Goal: Transaction & Acquisition: Purchase product/service

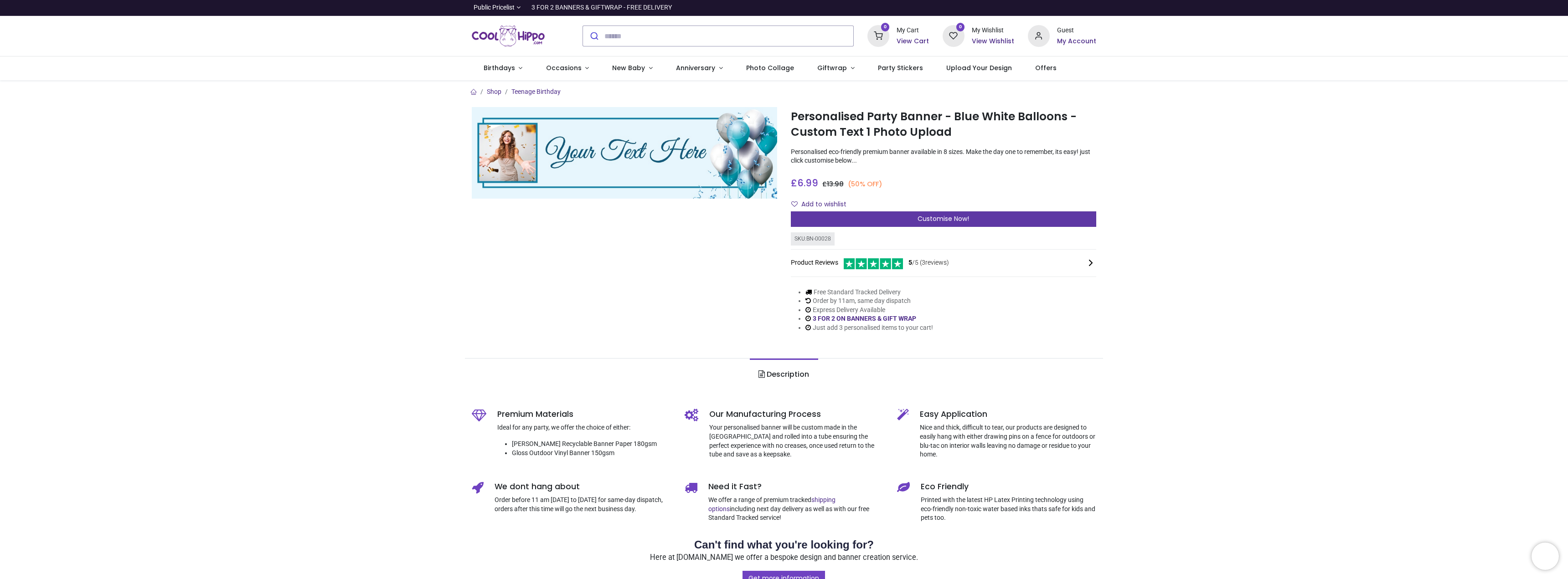
click at [922, 220] on span "Customise Now!" at bounding box center [943, 218] width 52 height 9
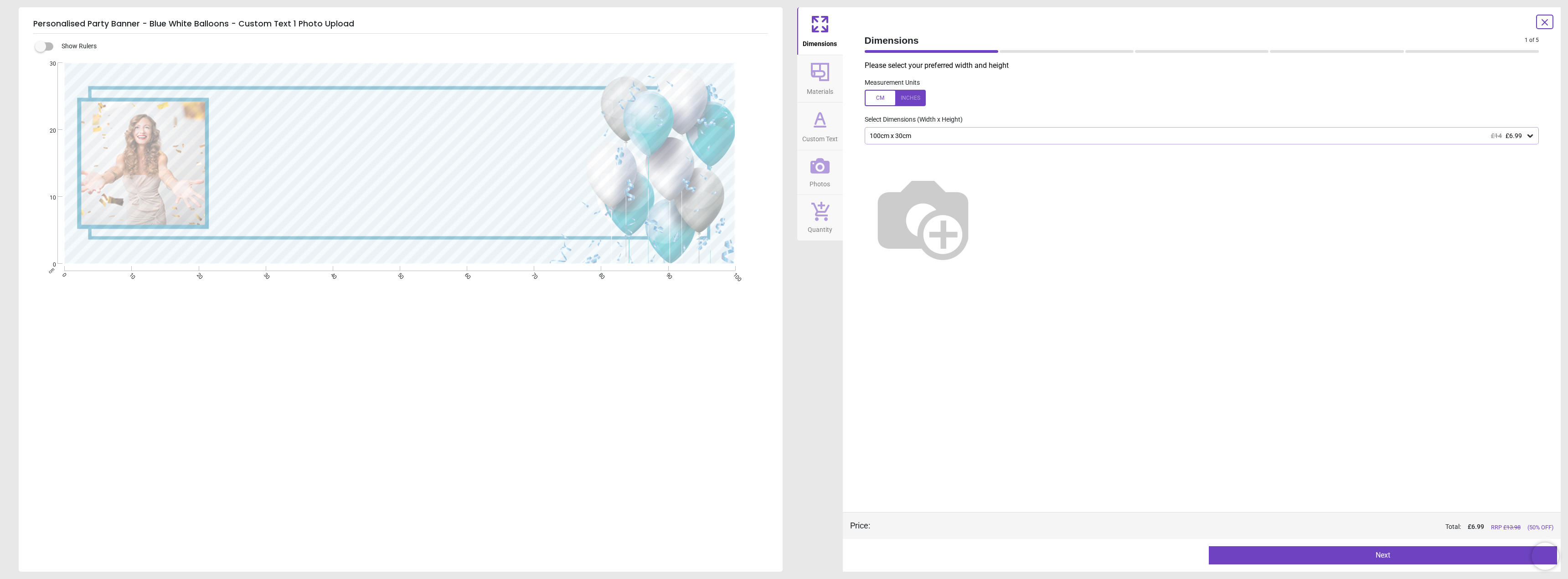
click at [981, 245] on img at bounding box center [923, 217] width 117 height 117
click at [1530, 136] on icon at bounding box center [1530, 136] width 9 height 9
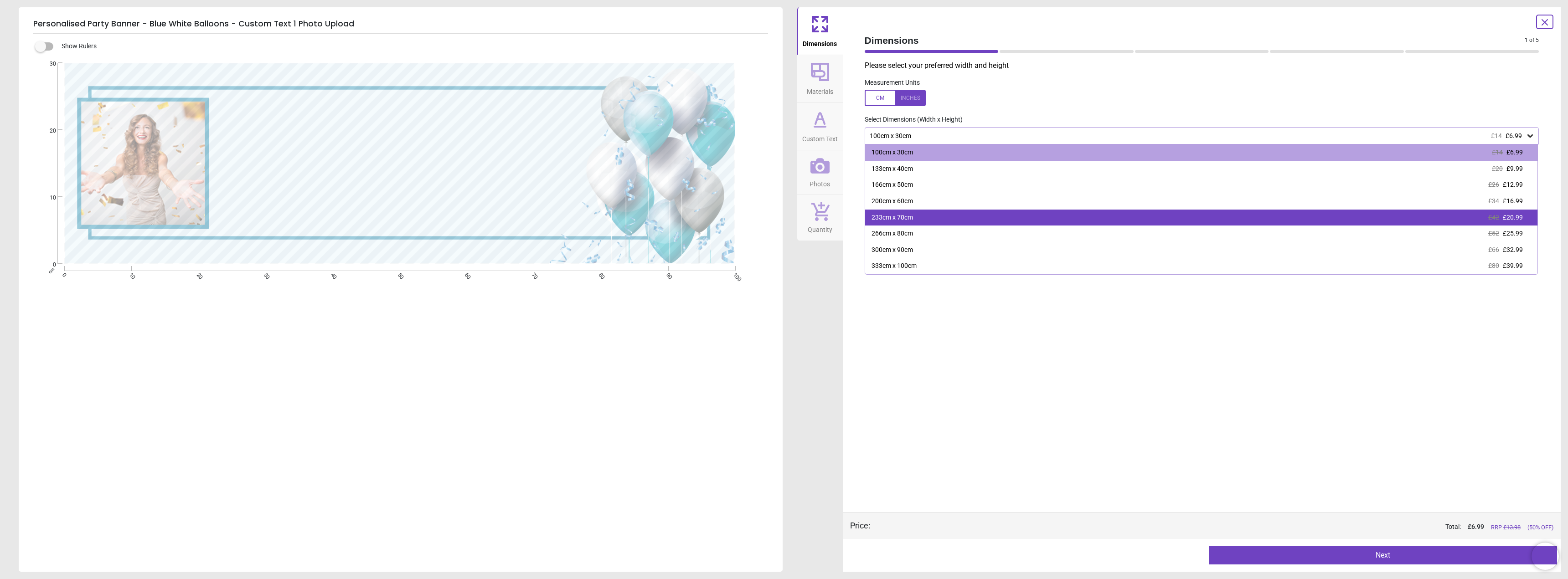
click at [1510, 218] on span "£20.99" at bounding box center [1513, 217] width 20 height 7
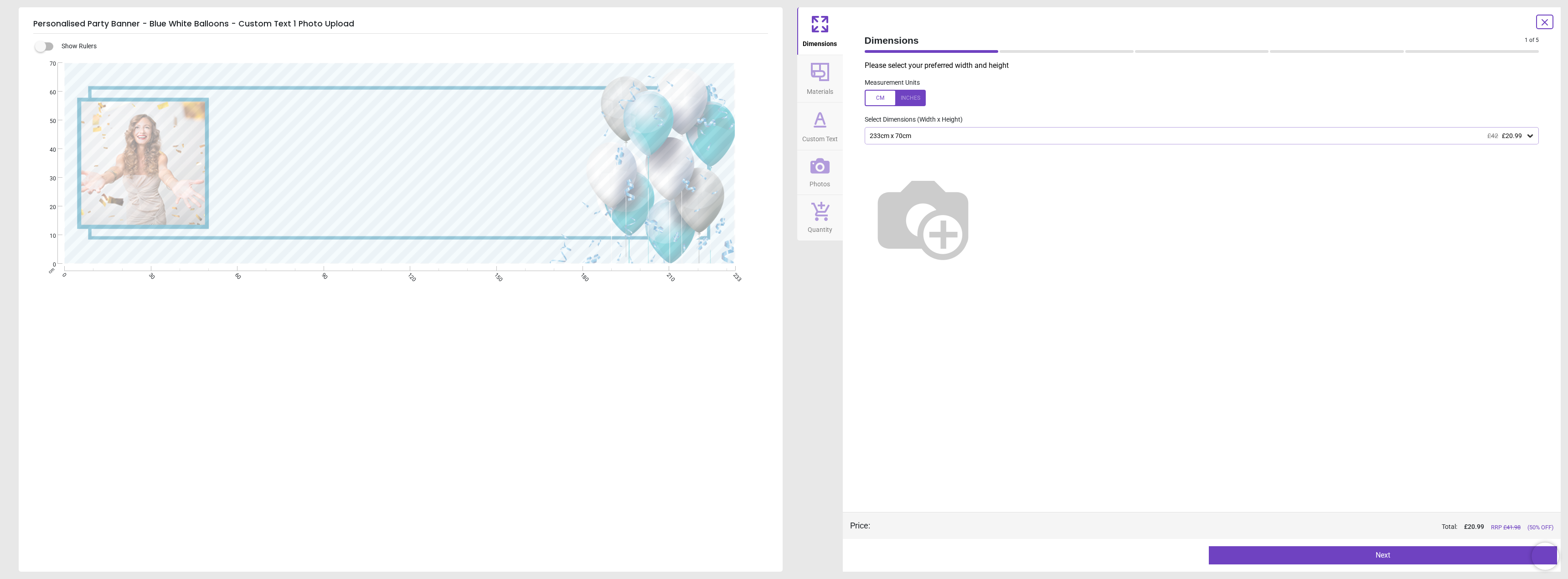
click at [1384, 557] on button "Next" at bounding box center [1383, 555] width 348 height 18
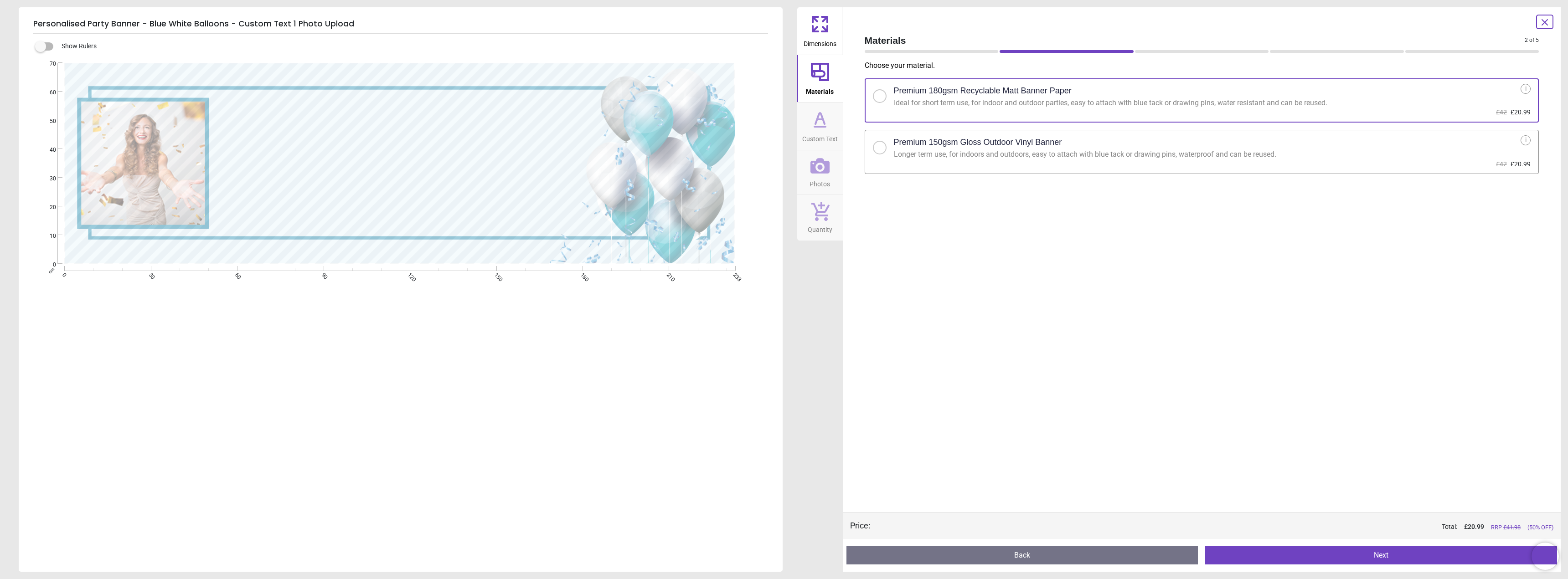
click at [879, 146] on div at bounding box center [880, 147] width 5 height 5
click at [1390, 558] on button "Next" at bounding box center [1381, 555] width 352 height 18
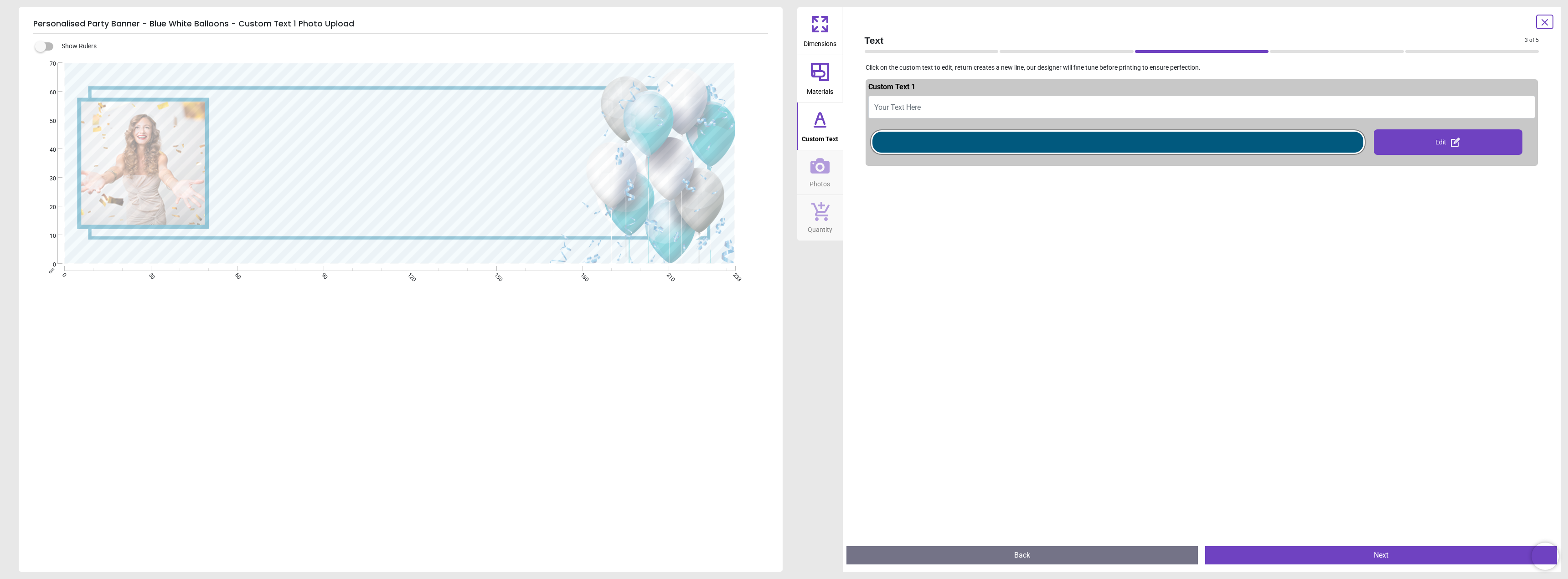
click at [894, 107] on span "Your Text Here" at bounding box center [897, 107] width 46 height 9
type textarea "*"
click at [1444, 145] on div "Edit" at bounding box center [1448, 142] width 149 height 26
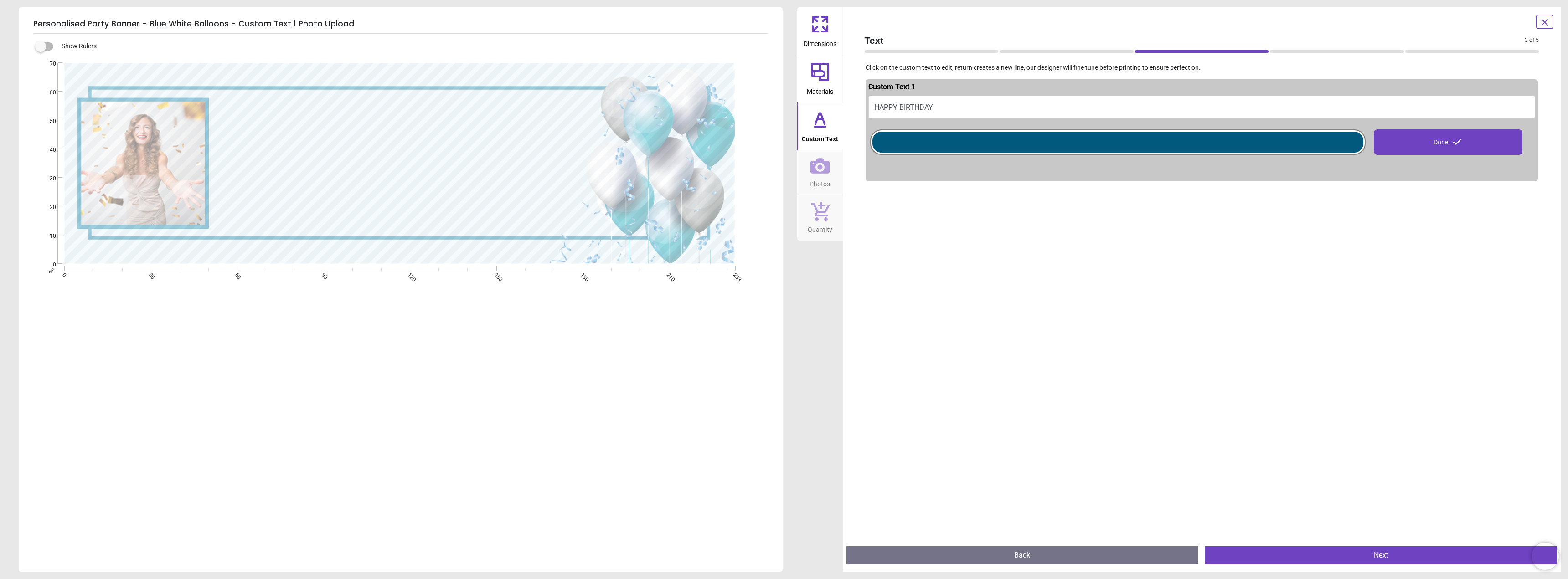
click at [347, 157] on textarea "**********" at bounding box center [401, 162] width 360 height 26
click at [582, 156] on div "**********" at bounding box center [400, 163] width 671 height 201
drag, startPoint x: 518, startPoint y: 156, endPoint x: 480, endPoint y: 159, distance: 38.1
click at [480, 159] on textarea "**********" at bounding box center [401, 162] width 360 height 26
click at [817, 129] on icon at bounding box center [820, 119] width 22 height 22
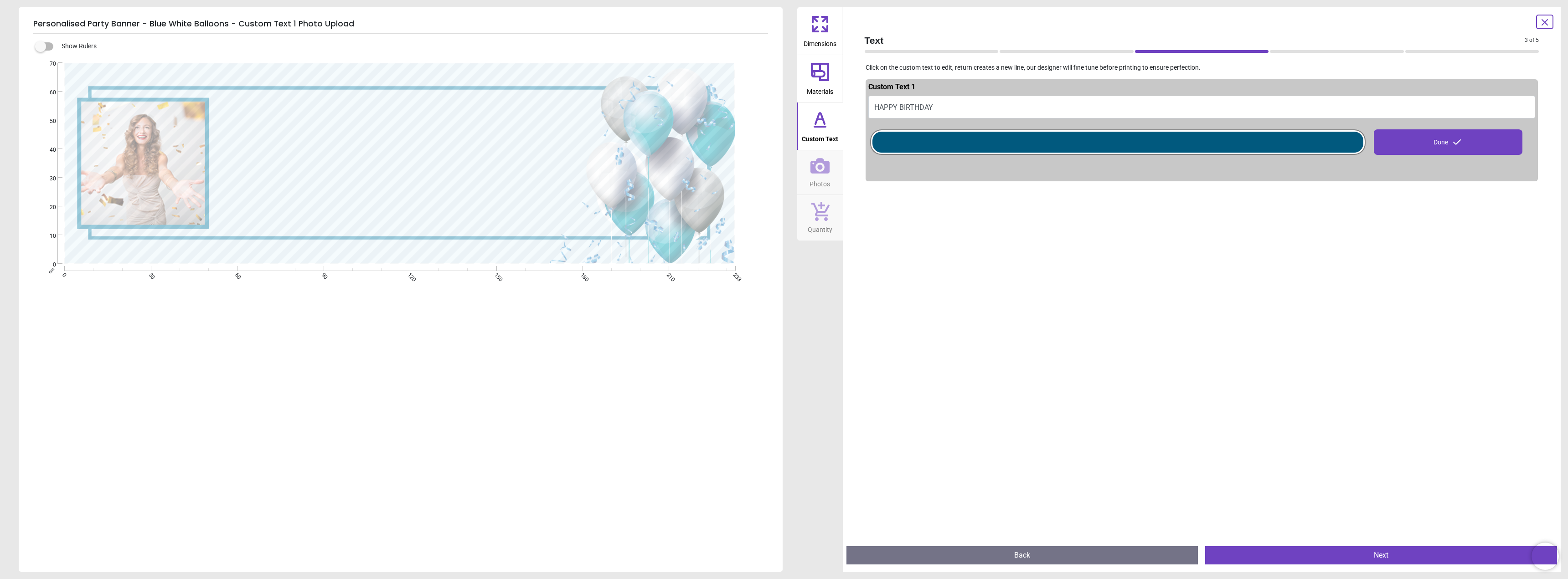
click at [819, 127] on icon at bounding box center [820, 127] width 11 height 0
click at [947, 107] on button "HAPPY BIRTHDAY" at bounding box center [1202, 106] width 667 height 23
click at [989, 138] on div at bounding box center [1118, 142] width 491 height 21
click at [1077, 53] on div at bounding box center [1066, 51] width 134 height 2
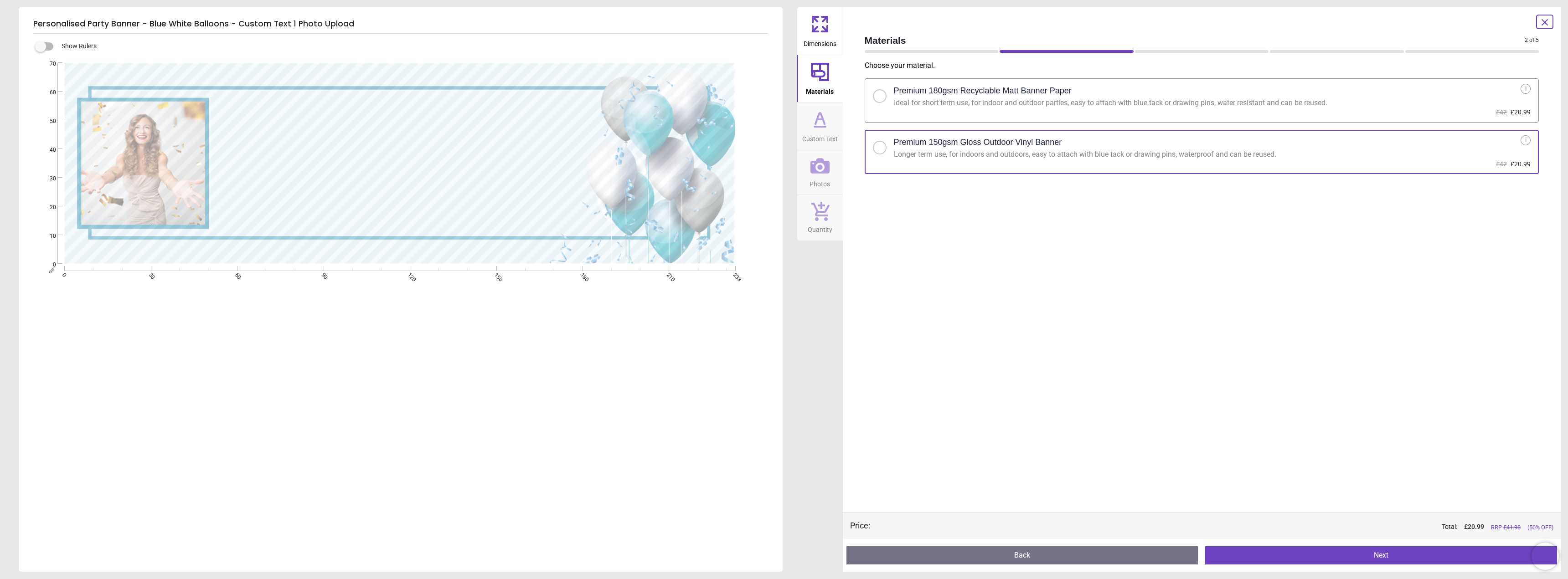
click at [1381, 561] on button "Next" at bounding box center [1381, 555] width 352 height 18
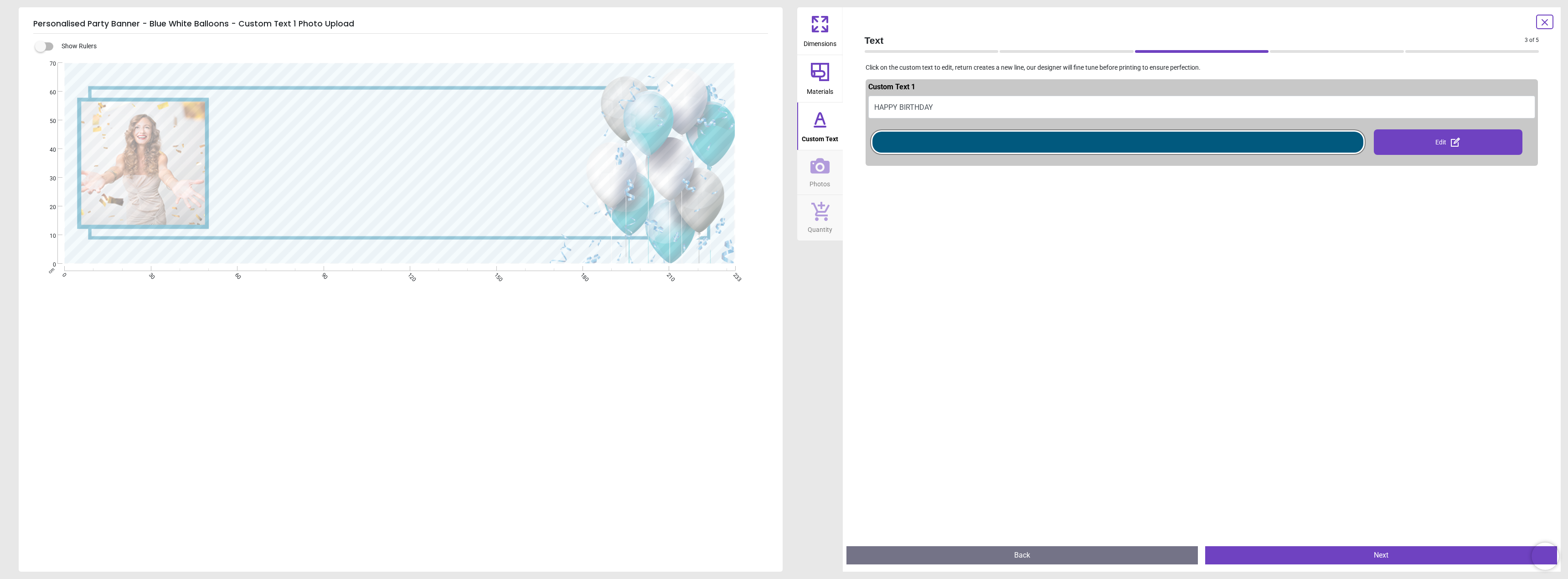
click at [1278, 137] on div at bounding box center [1118, 142] width 491 height 21
click at [943, 105] on button "HAPPY BIRTHDAY" at bounding box center [1202, 106] width 667 height 23
click at [330, 152] on textarea "**********" at bounding box center [401, 162] width 360 height 26
click at [582, 154] on div "**********" at bounding box center [400, 163] width 671 height 201
click at [415, 161] on textarea "**********" at bounding box center [401, 162] width 360 height 26
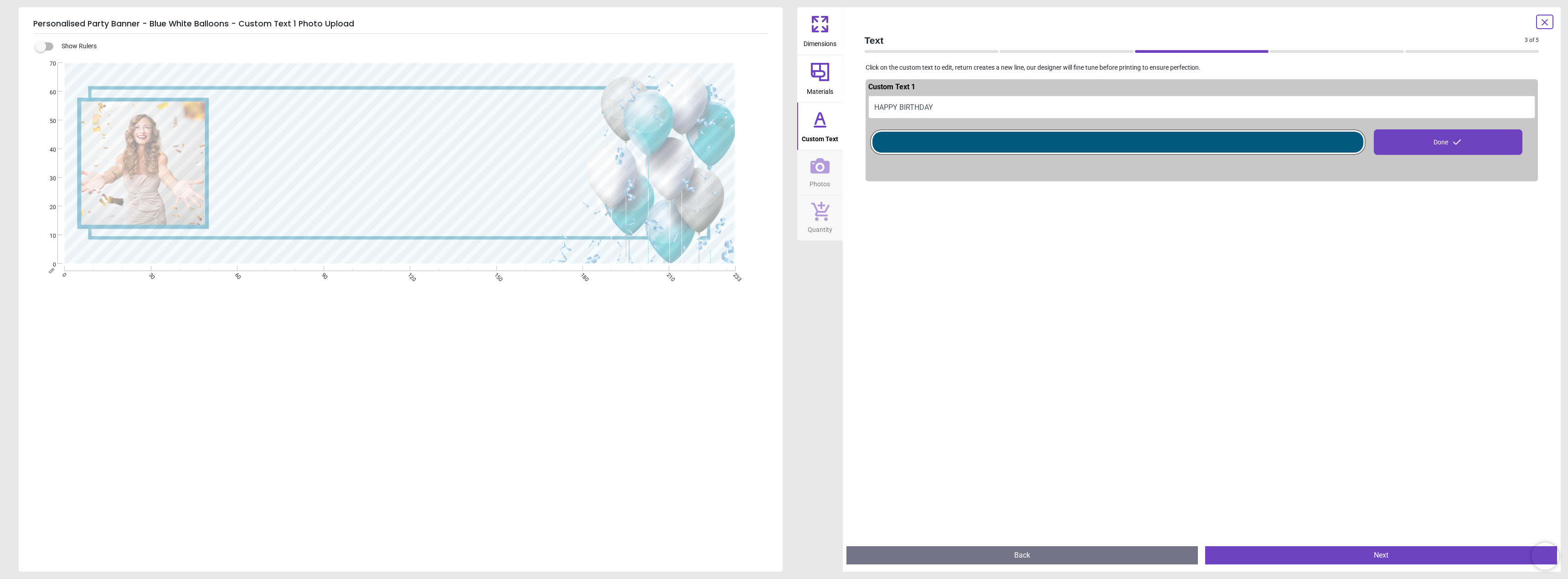
click at [819, 127] on icon at bounding box center [820, 127] width 11 height 0
click at [821, 139] on span "Custom Text" at bounding box center [820, 137] width 37 height 13
click at [819, 25] on icon at bounding box center [820, 24] width 22 height 22
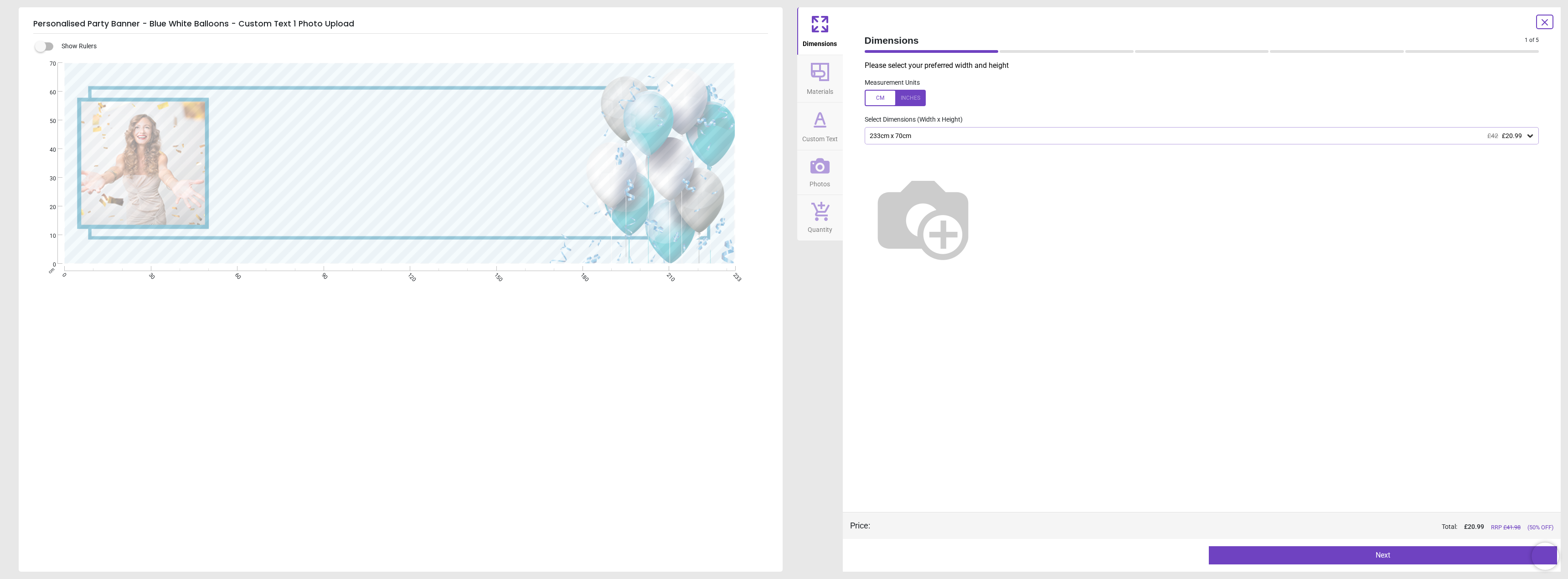
click at [817, 81] on icon at bounding box center [820, 72] width 22 height 22
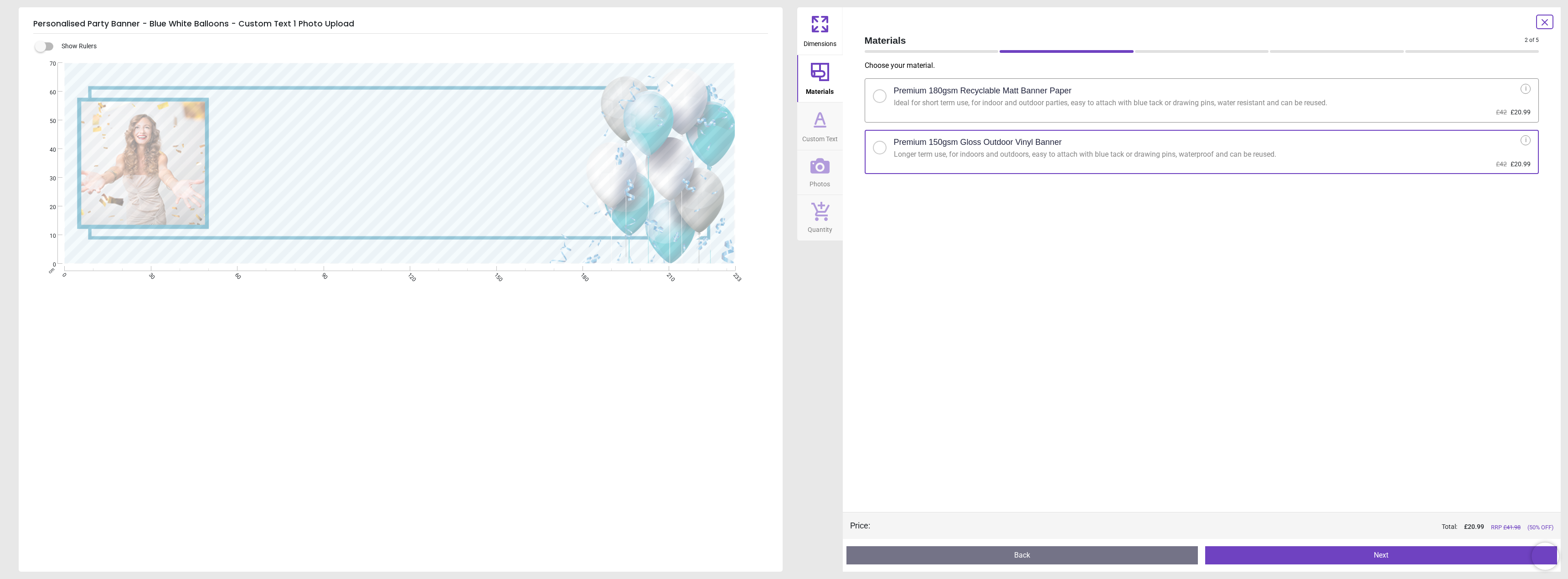
click at [824, 120] on icon at bounding box center [820, 119] width 9 height 11
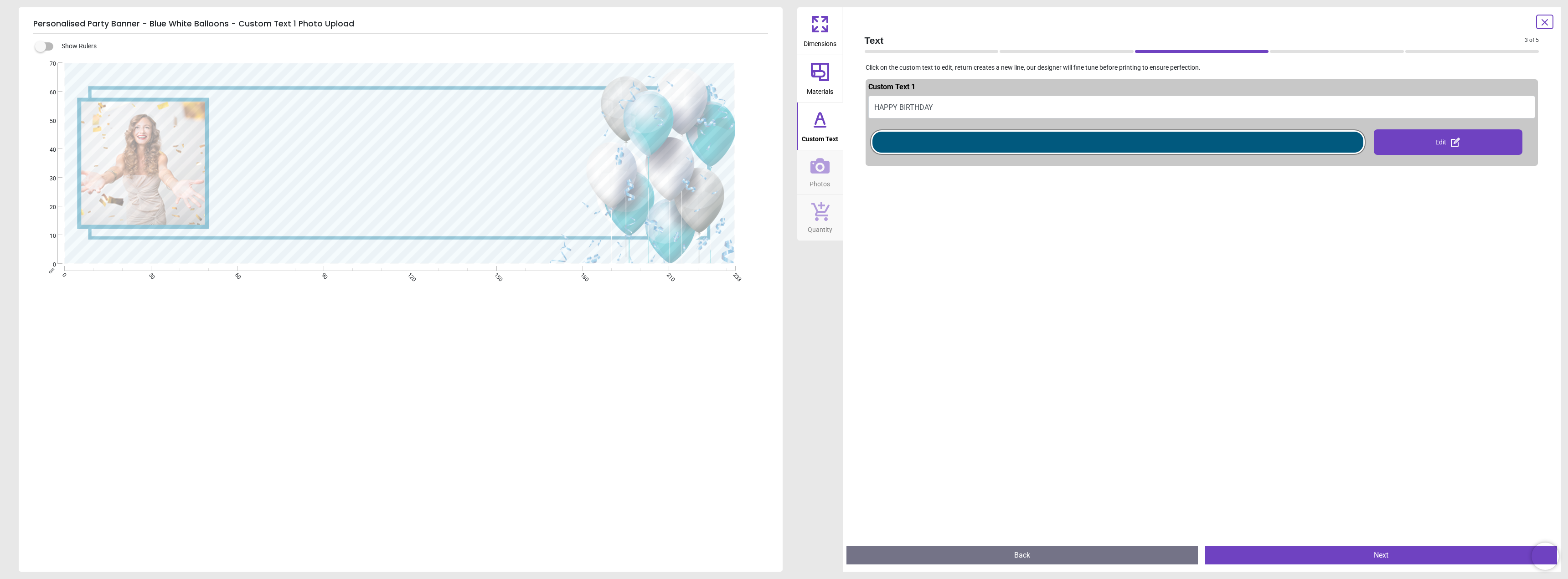
click at [944, 101] on button "HAPPY BIRTHDAY" at bounding box center [1202, 106] width 667 height 23
click at [926, 107] on button "HAPPY BIRTHDAY" at bounding box center [1202, 106] width 667 height 23
click at [467, 145] on div "**********" at bounding box center [401, 162] width 360 height 124
click at [932, 105] on button "HAPPY BIRTHDAY" at bounding box center [1202, 106] width 667 height 23
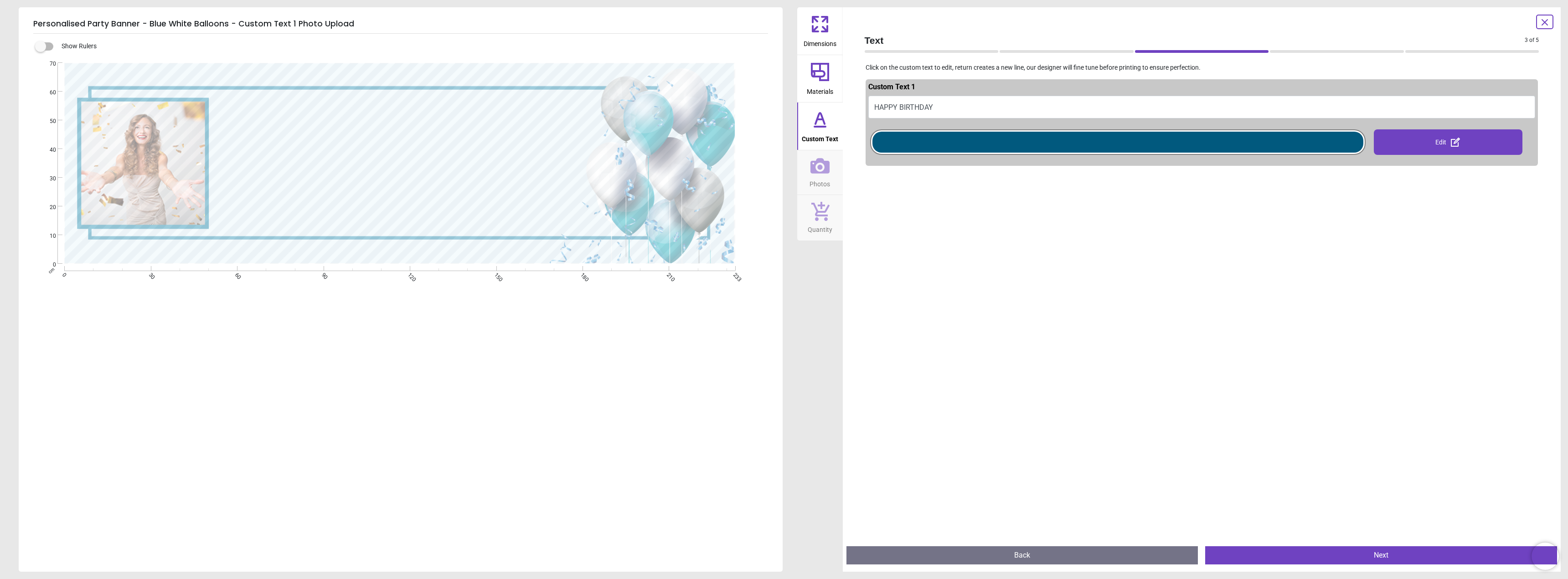
click at [931, 105] on button "HAPPY BIRTHDAY" at bounding box center [1202, 106] width 667 height 23
click at [1427, 144] on div "Edit" at bounding box center [1448, 142] width 149 height 26
click at [950, 111] on button "HAPPY BIRTHDAY" at bounding box center [1202, 106] width 667 height 23
click at [939, 103] on button "HAPPY BIRTHDAY" at bounding box center [1202, 106] width 667 height 23
type textarea "**********"
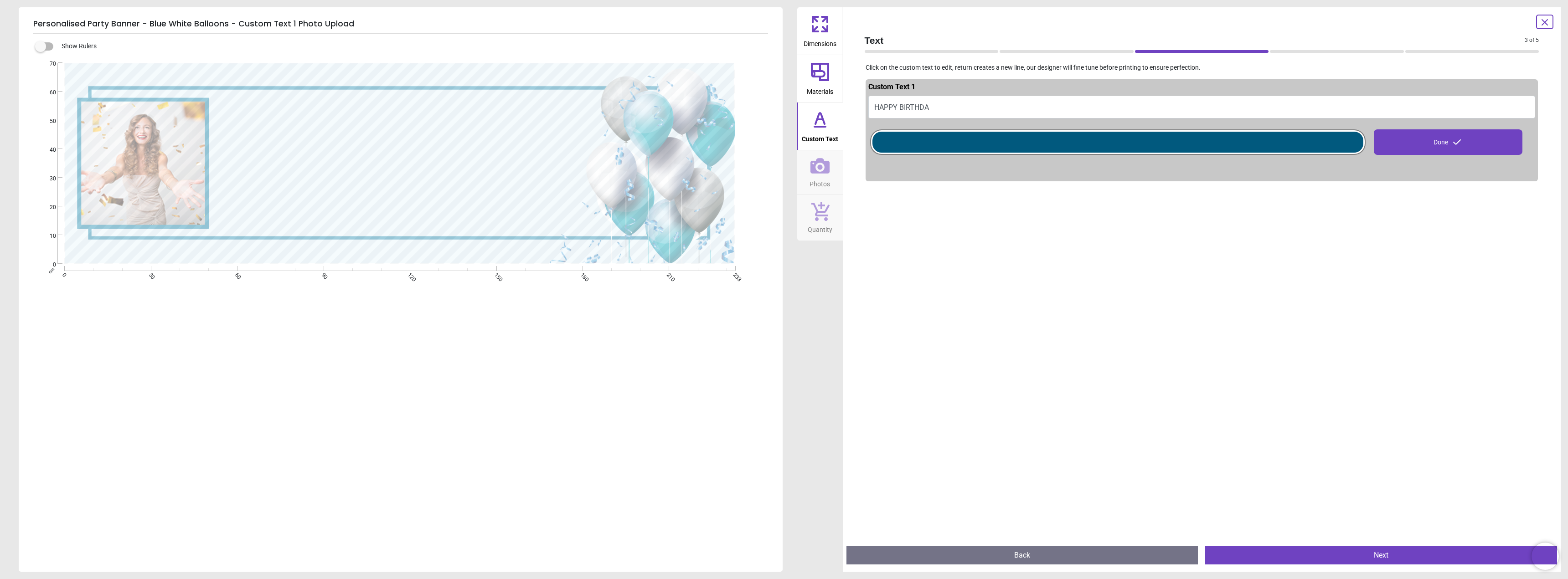
click at [253, 157] on textarea "**********" at bounding box center [401, 162] width 360 height 28
click at [592, 166] on div "**********" at bounding box center [400, 163] width 671 height 201
type textarea "*"
type textarea "********"
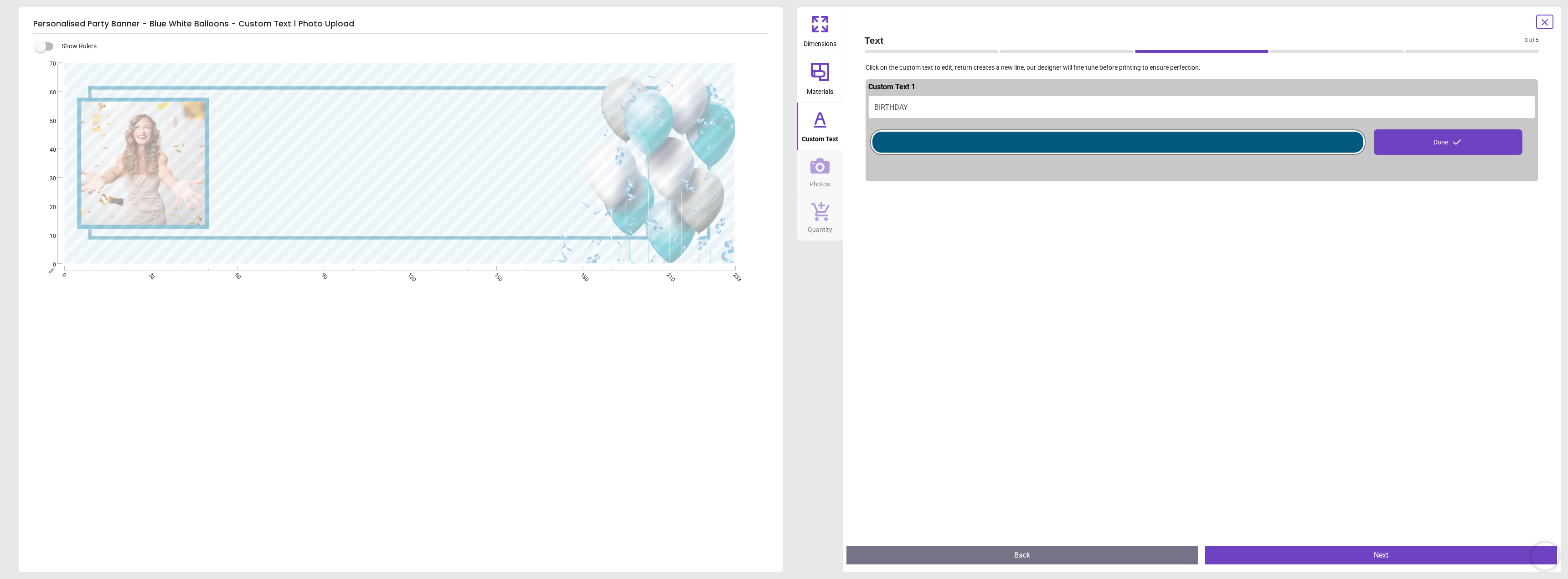
click at [818, 139] on span "Custom Text" at bounding box center [820, 137] width 37 height 13
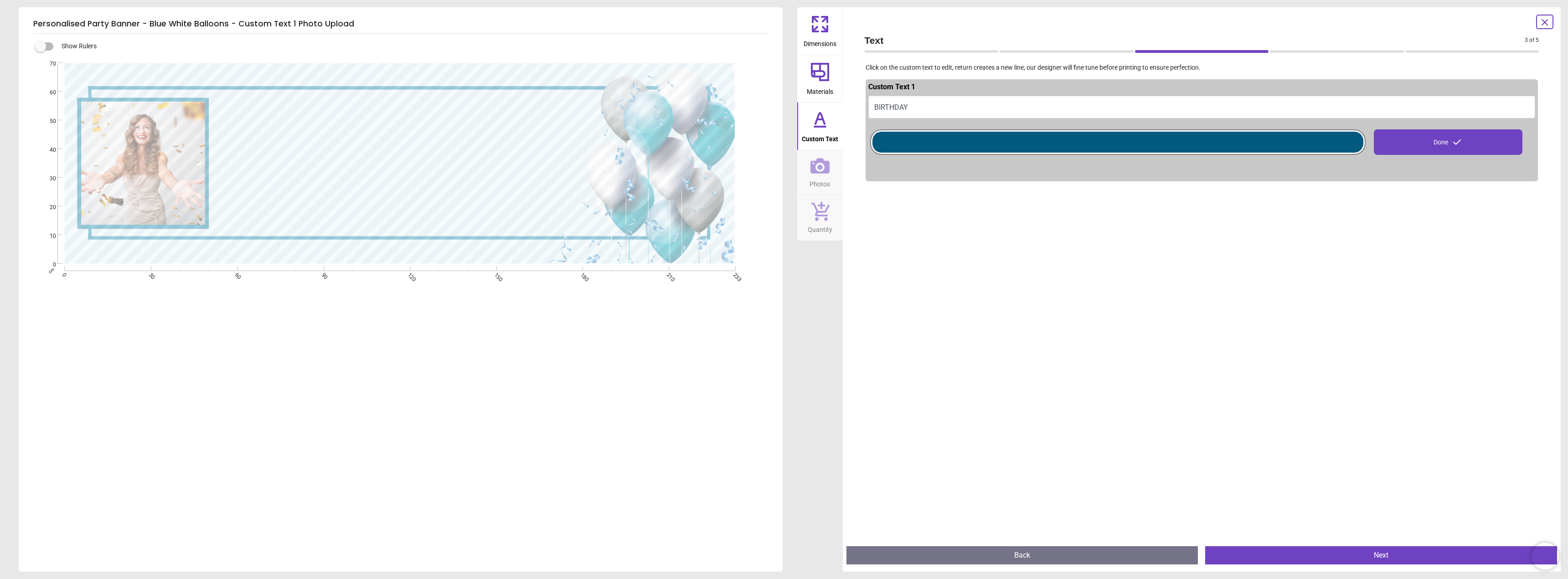
click at [818, 139] on span "Custom Text" at bounding box center [820, 137] width 37 height 13
click at [1052, 151] on div at bounding box center [1118, 142] width 491 height 21
click at [823, 172] on icon at bounding box center [819, 165] width 19 height 15
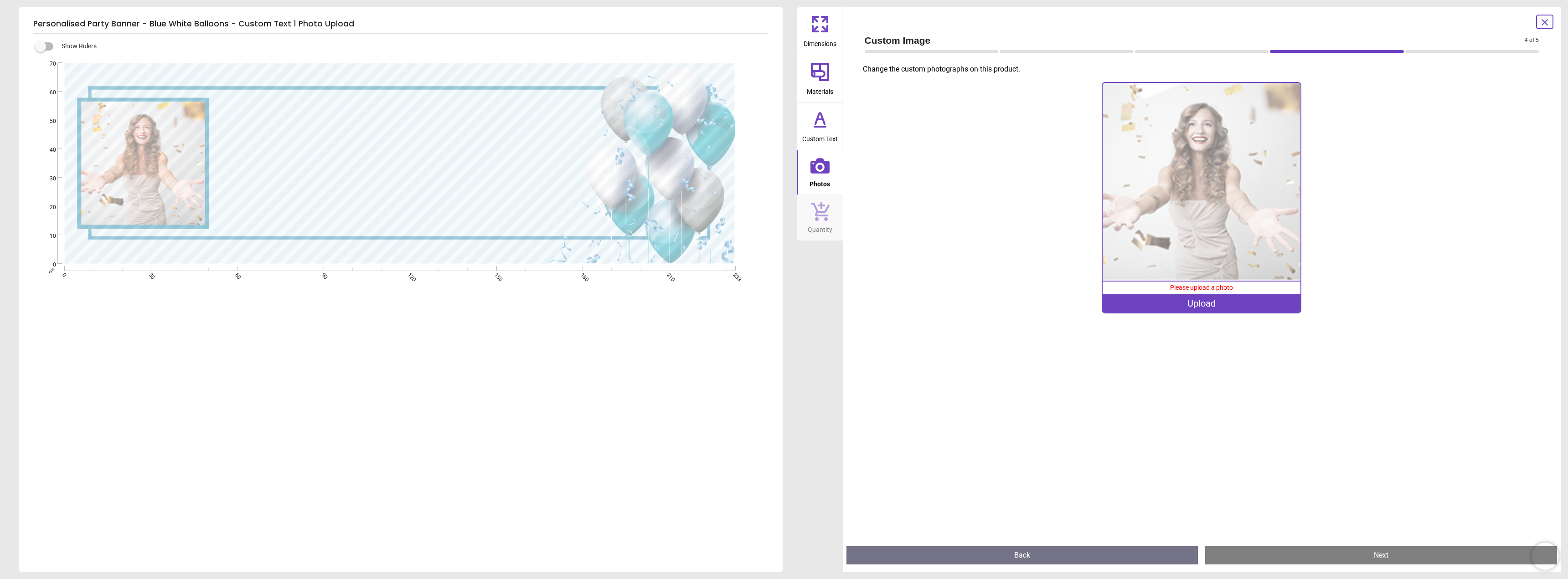
click at [1211, 303] on div "Upload" at bounding box center [1201, 303] width 198 height 18
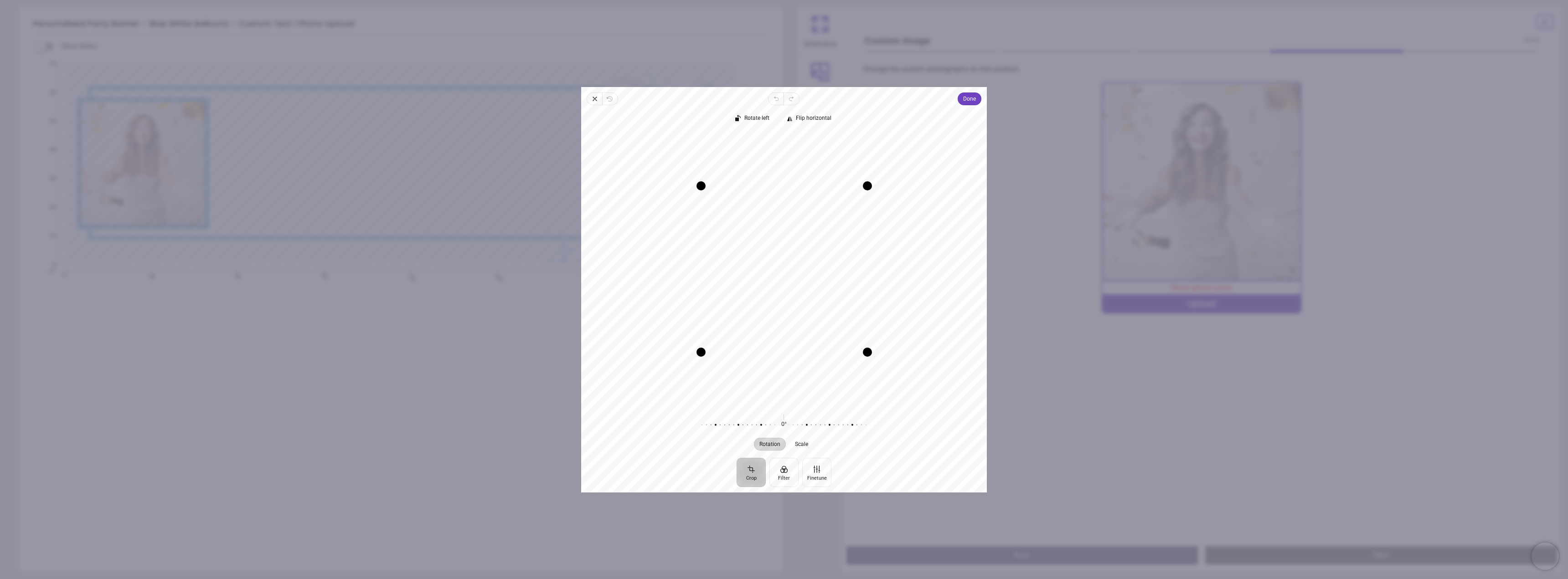
drag, startPoint x: 805, startPoint y: 262, endPoint x: 695, endPoint y: 258, distance: 110.1
click at [695, 258] on div "Recenter" at bounding box center [784, 268] width 391 height 272
drag, startPoint x: 734, startPoint y: 263, endPoint x: 708, endPoint y: 264, distance: 26.0
click at [708, 264] on div "Recenter" at bounding box center [784, 268] width 391 height 272
click at [968, 97] on span "Done" at bounding box center [969, 99] width 13 height 11
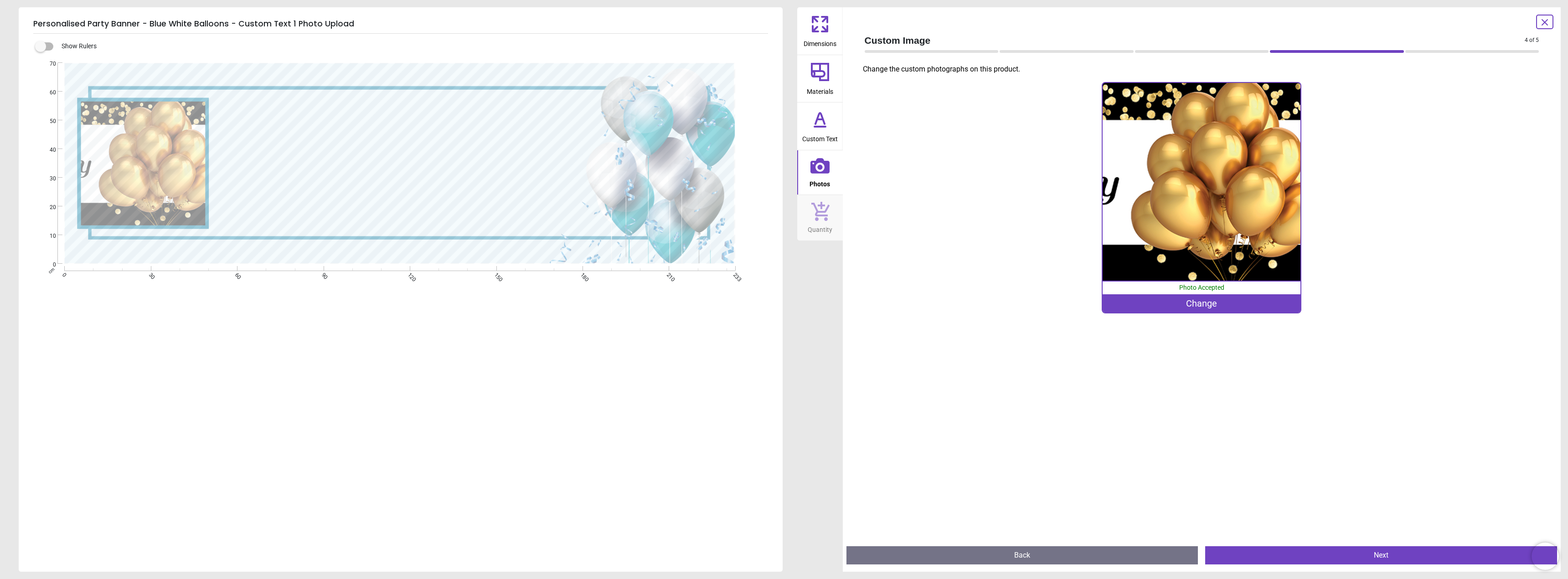
drag, startPoint x: 141, startPoint y: 152, endPoint x: 146, endPoint y: 153, distance: 5.1
click at [146, 153] on image at bounding box center [143, 163] width 124 height 124
click at [816, 131] on span "Custom Text" at bounding box center [820, 137] width 35 height 13
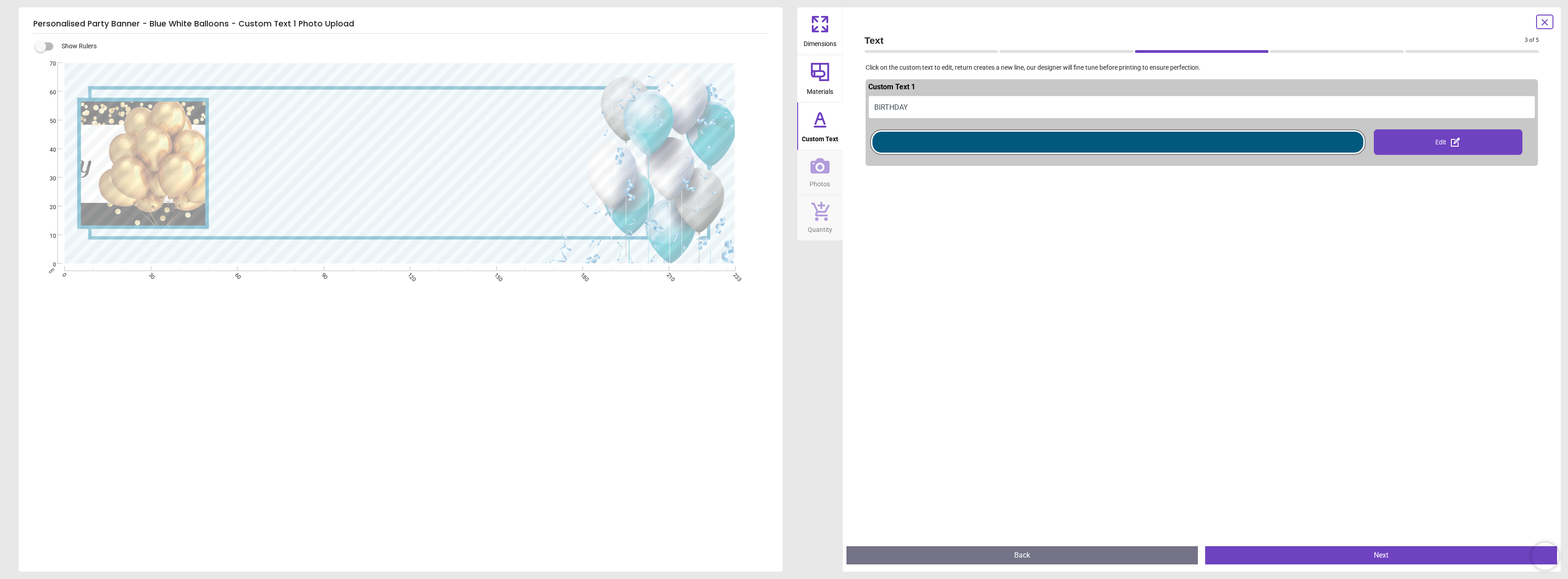
click at [824, 168] on icon at bounding box center [819, 165] width 19 height 19
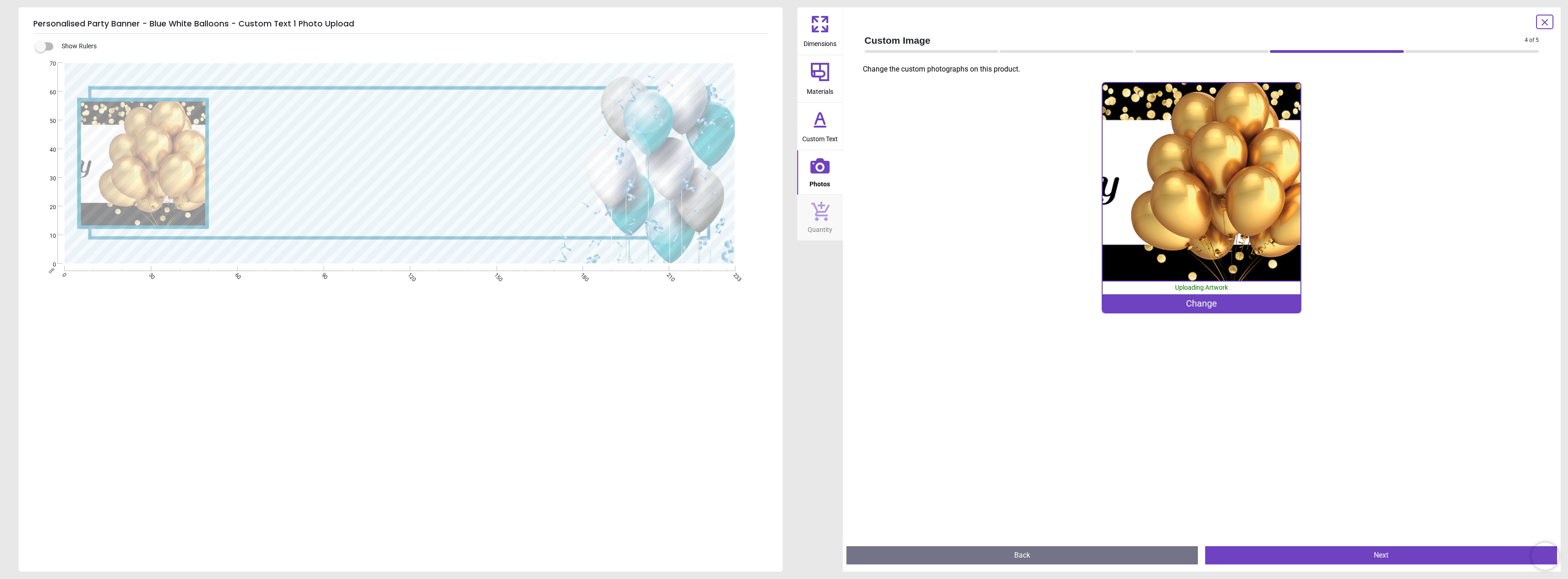
click at [819, 135] on span "Custom Text" at bounding box center [820, 137] width 35 height 13
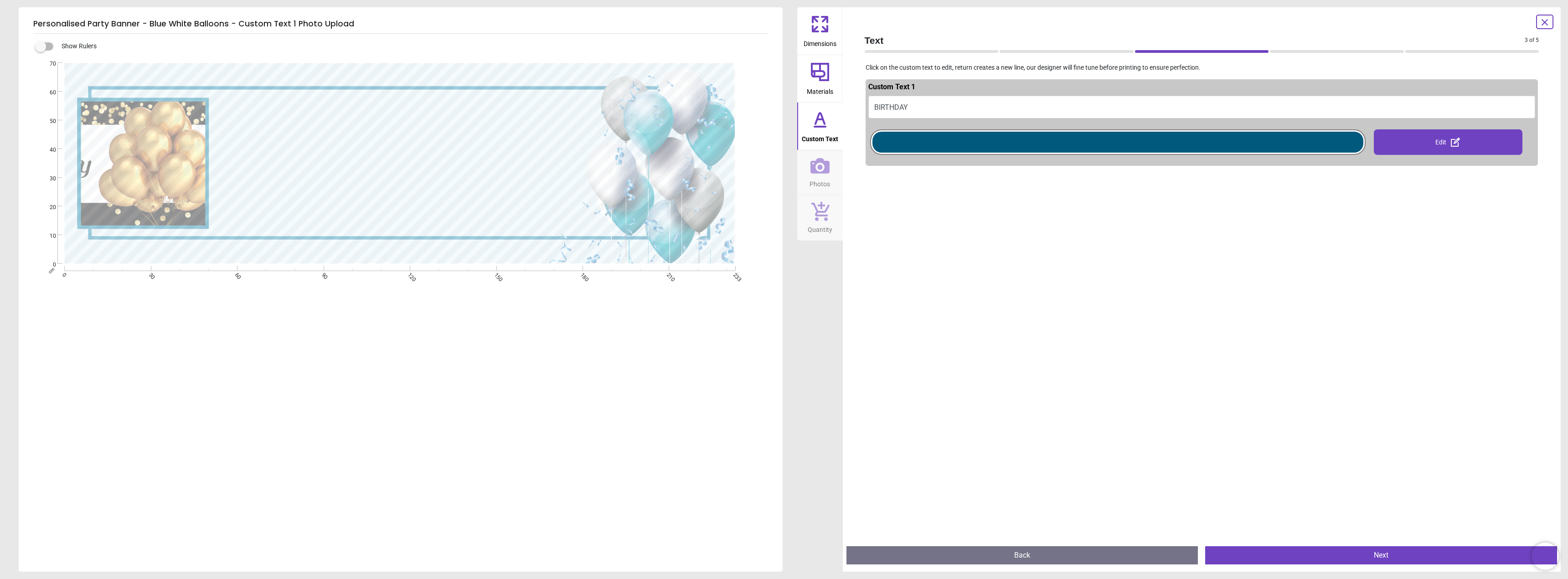
click at [817, 198] on button "Quantity" at bounding box center [820, 218] width 46 height 46
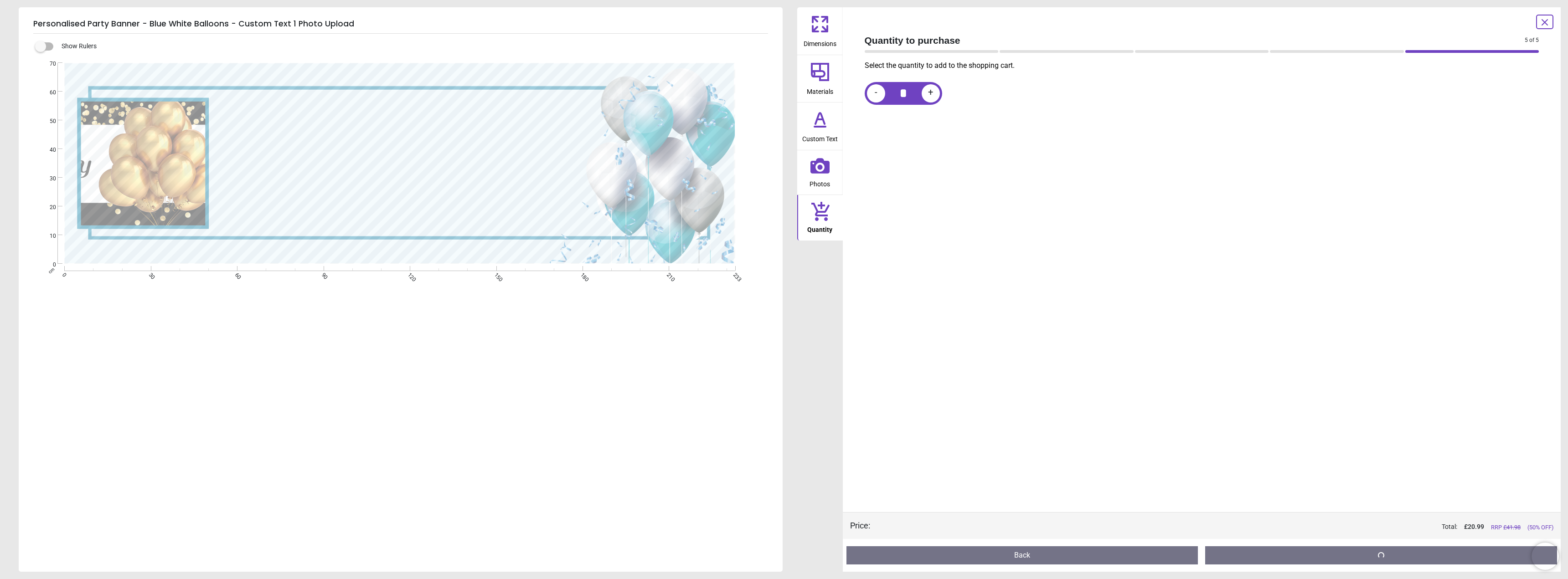
click at [822, 125] on icon at bounding box center [820, 119] width 22 height 22
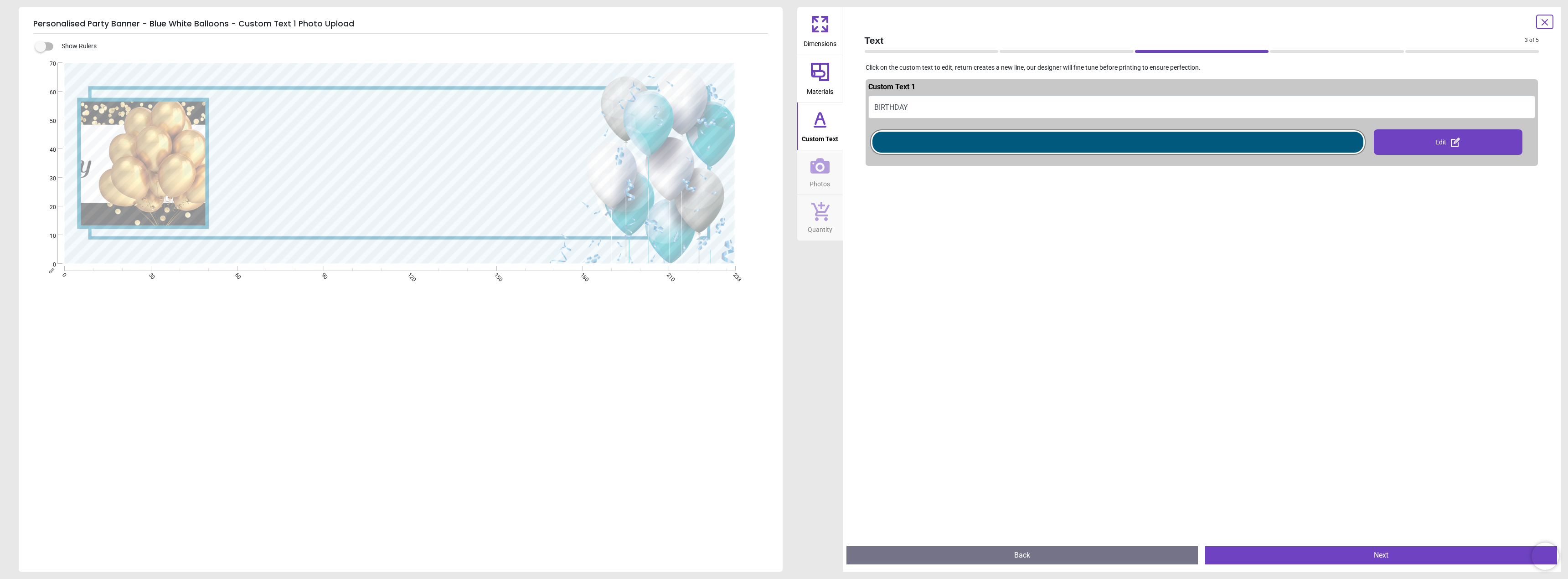
click at [817, 80] on icon at bounding box center [820, 72] width 22 height 22
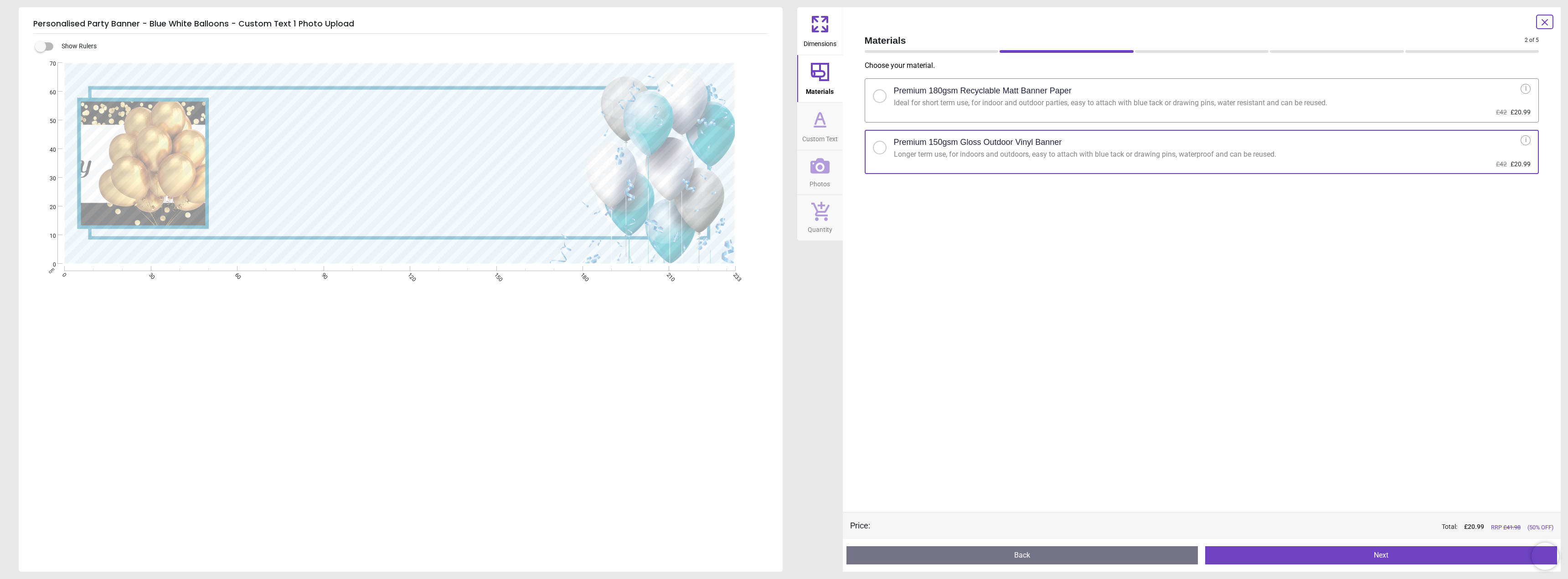
click at [819, 36] on span "Dimensions" at bounding box center [820, 42] width 33 height 13
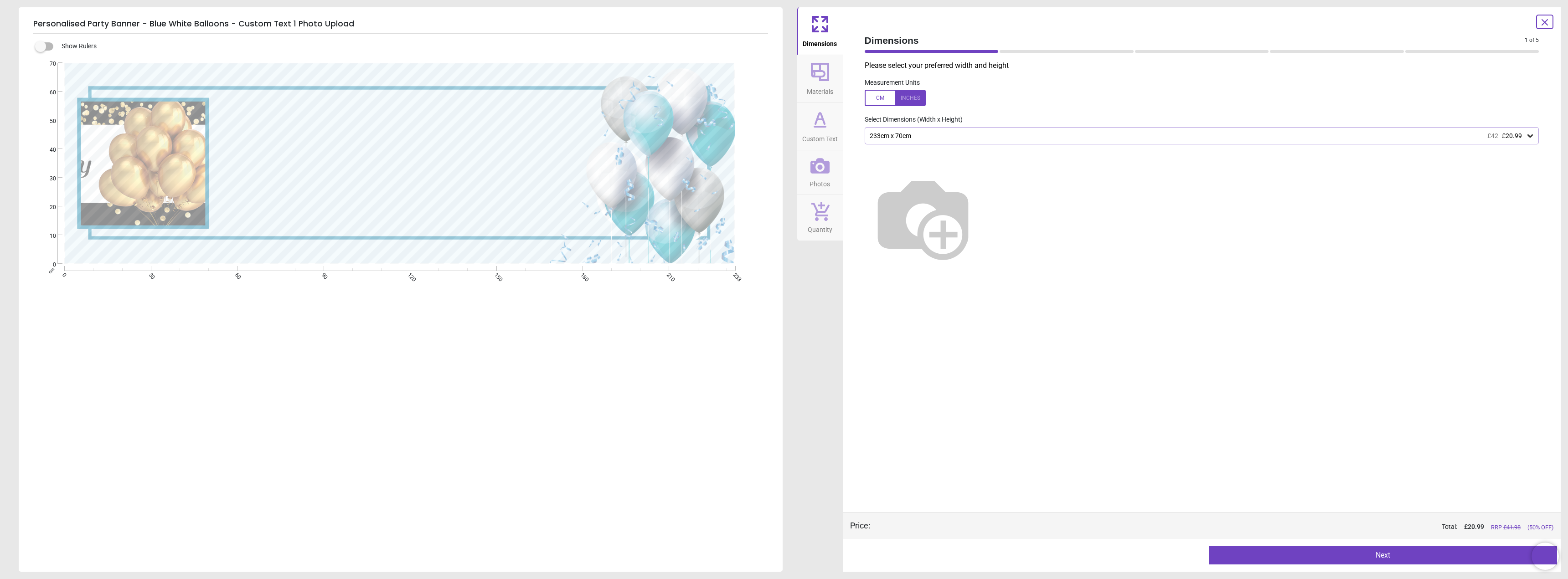
click at [825, 120] on icon at bounding box center [820, 119] width 22 height 22
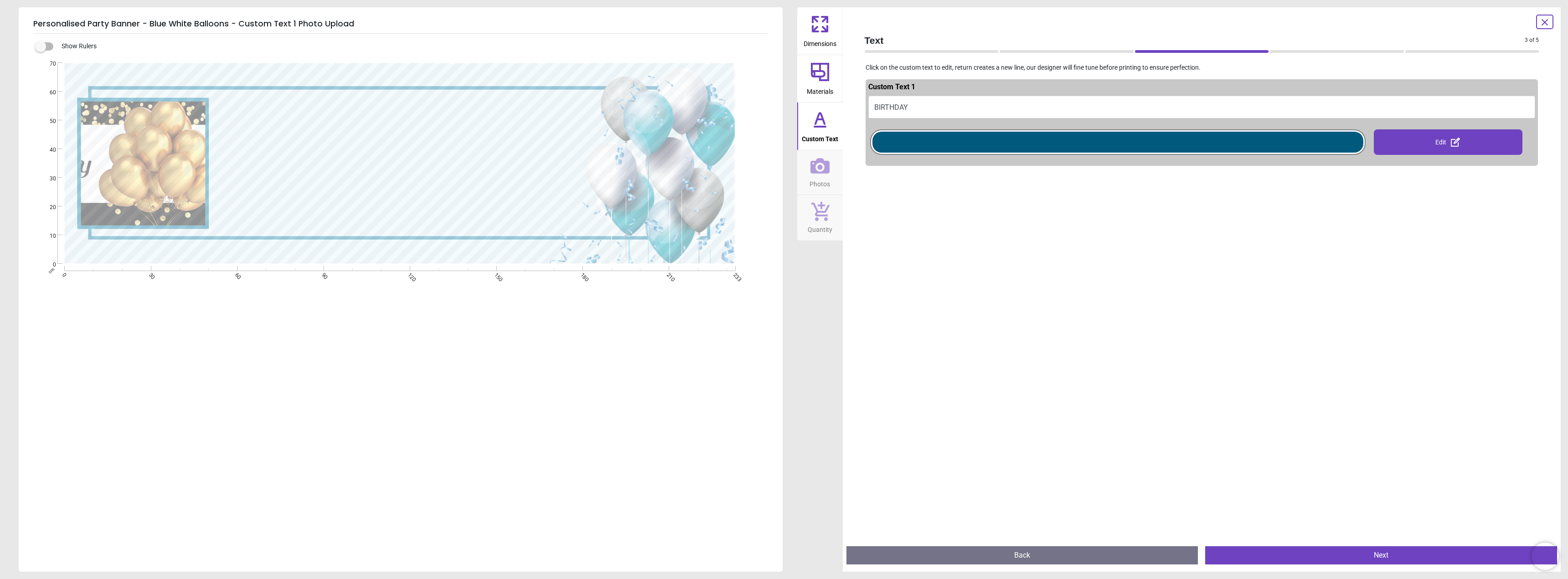
click at [816, 84] on span "Materials" at bounding box center [819, 89] width 26 height 13
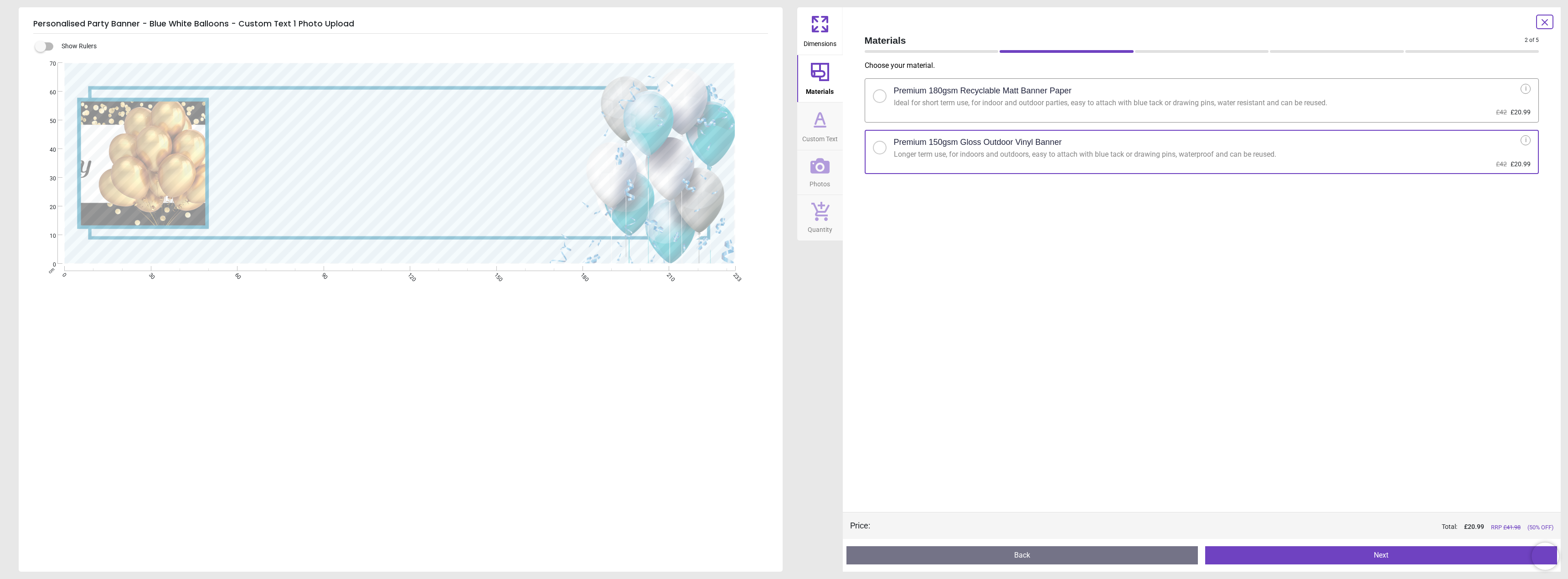
click at [820, 146] on button "Custom Text" at bounding box center [820, 126] width 46 height 47
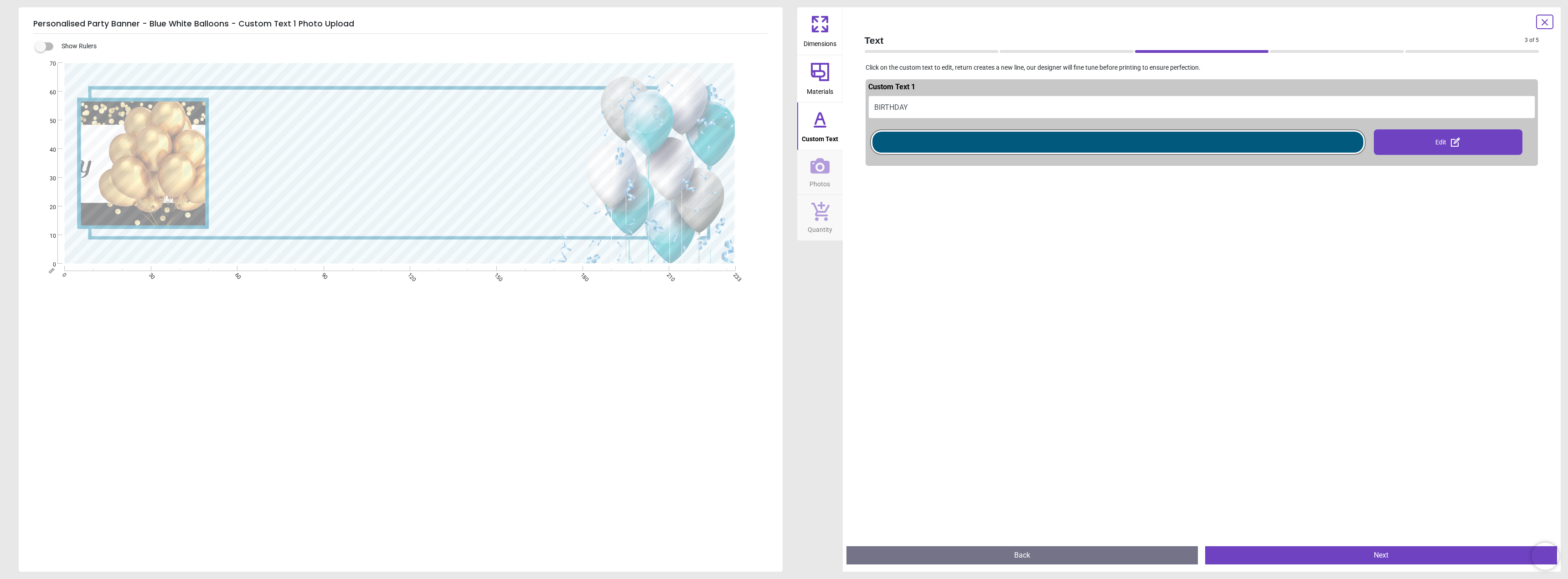
click at [1053, 133] on div at bounding box center [1118, 142] width 491 height 21
click at [1037, 142] on div at bounding box center [1118, 142] width 491 height 21
click at [954, 109] on button "BIRTHDAY" at bounding box center [1202, 106] width 667 height 23
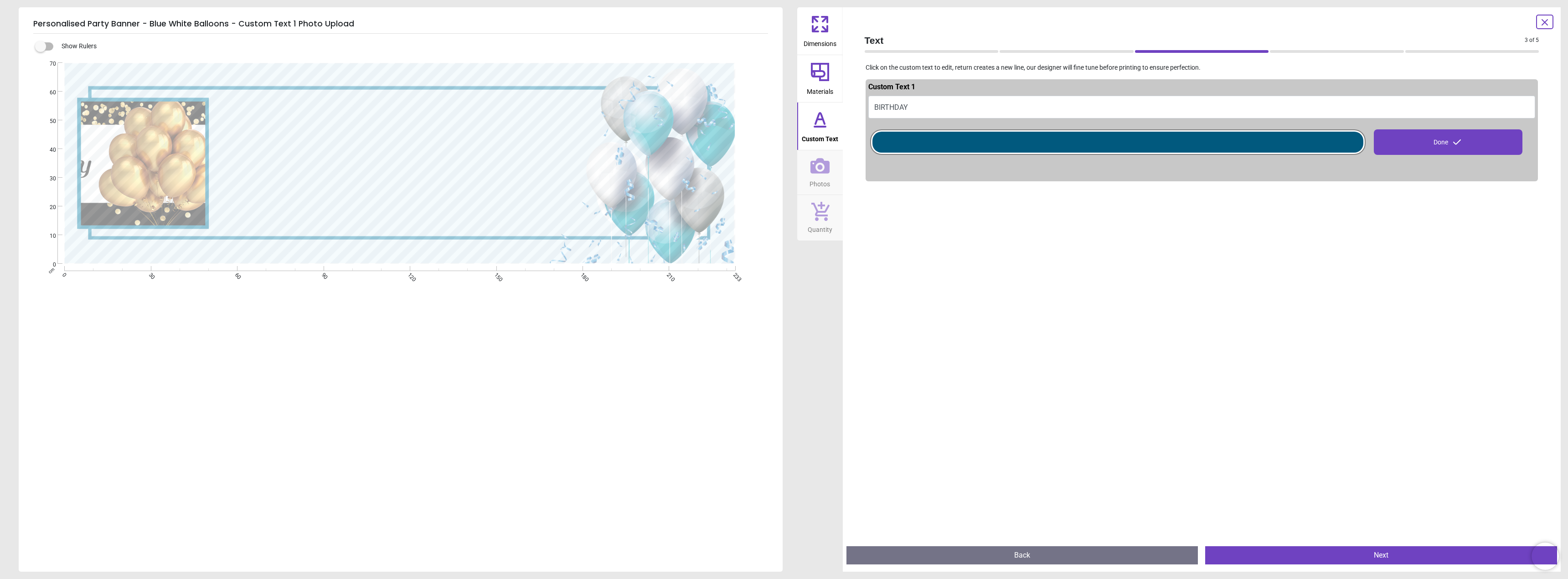
click at [1545, 20] on icon at bounding box center [1545, 23] width 11 height 11
